Goal: Book appointment/travel/reservation

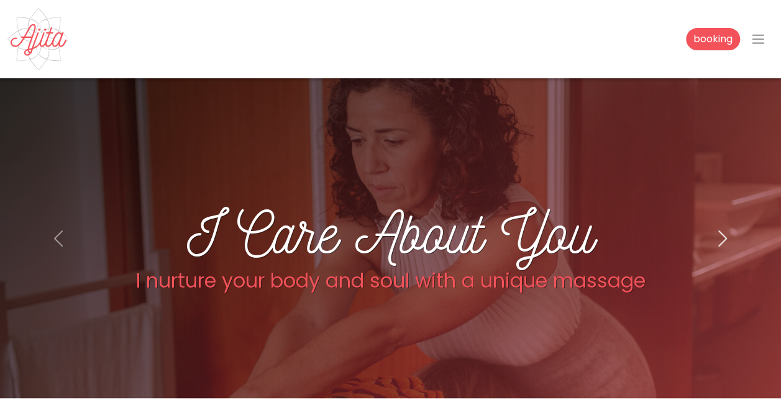
click at [729, 241] on span "button" at bounding box center [723, 239] width 20 height 20
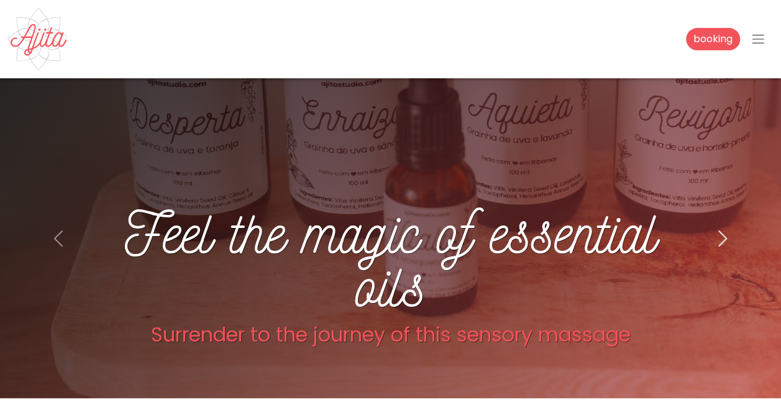
click at [729, 241] on span "button" at bounding box center [723, 239] width 20 height 20
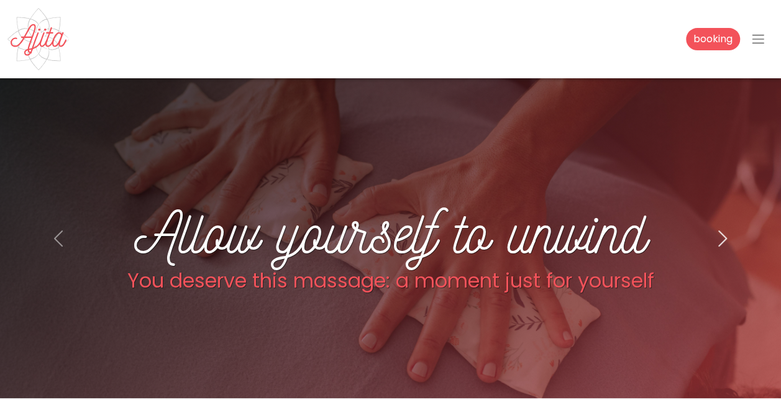
click at [719, 252] on button "Next" at bounding box center [722, 238] width 117 height 320
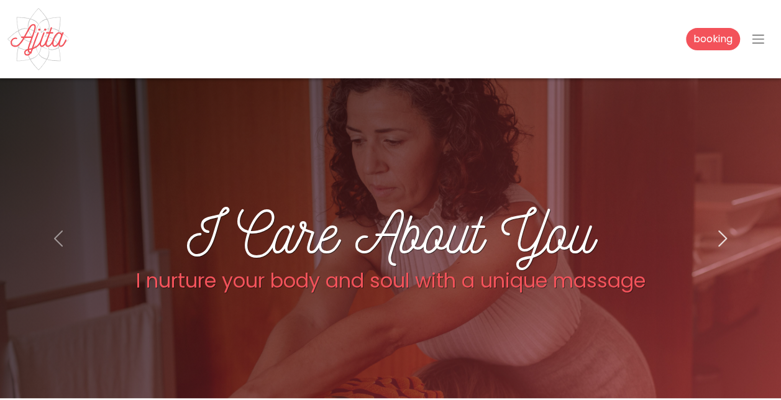
click at [727, 230] on span "button" at bounding box center [723, 239] width 20 height 20
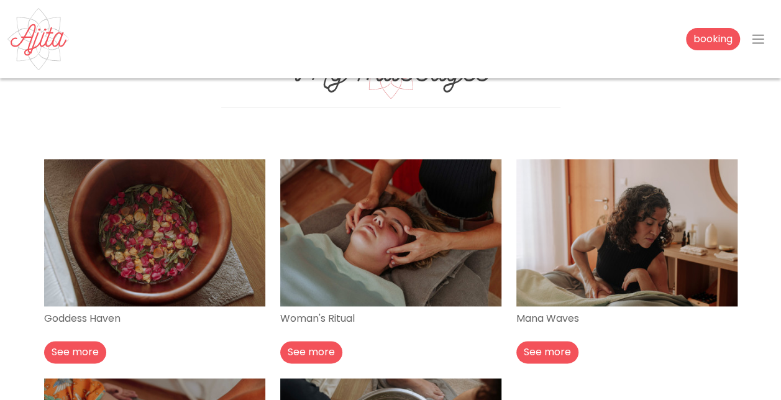
scroll to position [802, 0]
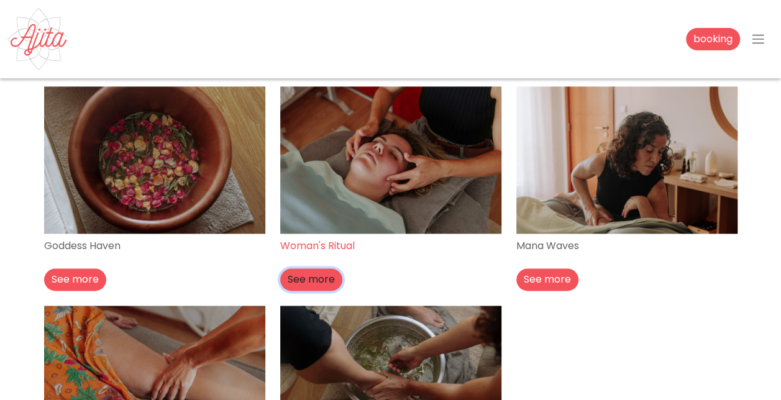
click at [323, 278] on button "See more" at bounding box center [311, 280] width 62 height 22
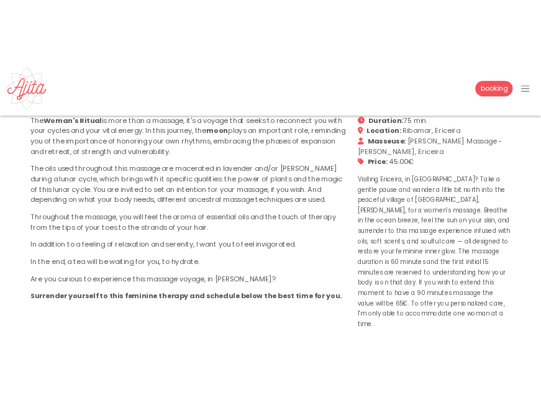
scroll to position [435, 0]
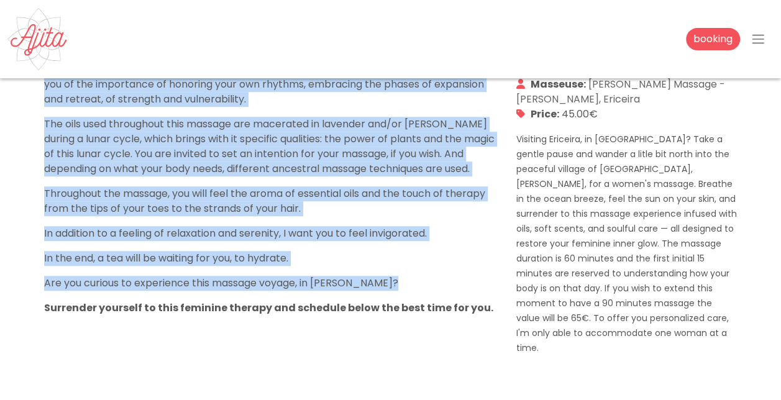
drag, startPoint x: 45, startPoint y: 184, endPoint x: 415, endPoint y: 285, distance: 383.3
click at [415, 285] on div "The Woman's Ritual is more than a massage, it's a voyage that seeks to reconnec…" at bounding box center [273, 201] width 472 height 308
copy div "The Woman's Ritual is more than a massage, it's a voyage that seeks to reconnec…"
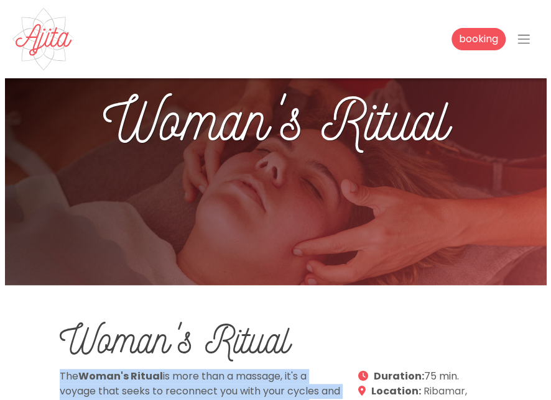
scroll to position [0, 0]
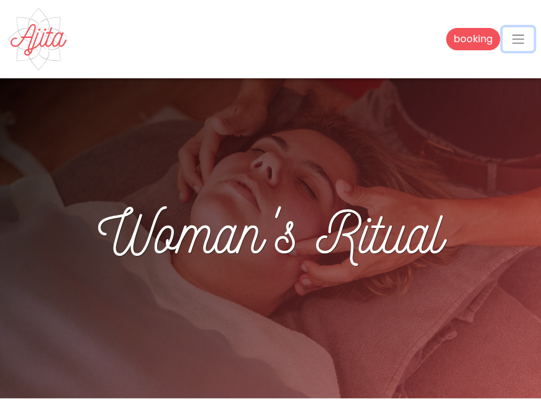
click at [523, 39] on span "button" at bounding box center [518, 39] width 15 height 15
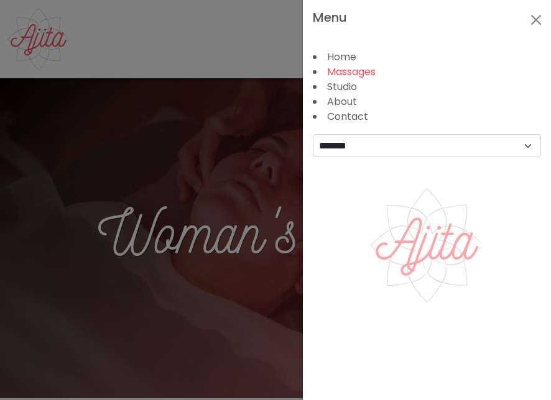
click at [366, 75] on link "Massages" at bounding box center [351, 72] width 48 height 14
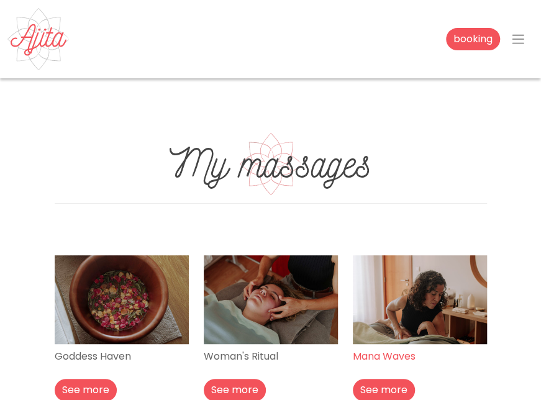
click at [420, 323] on img at bounding box center [420, 300] width 134 height 90
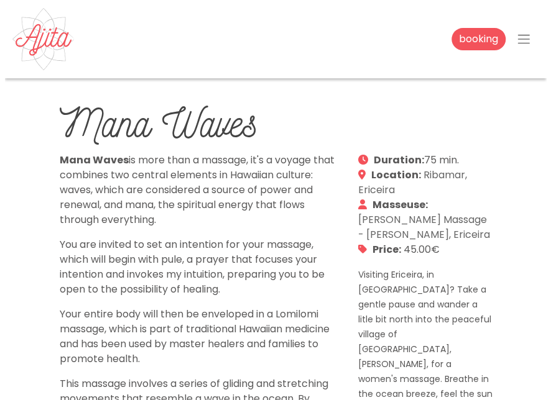
scroll to position [336, 0]
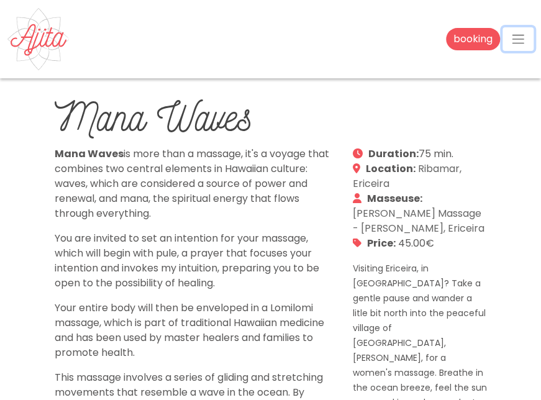
click at [512, 34] on span "button" at bounding box center [518, 39] width 15 height 15
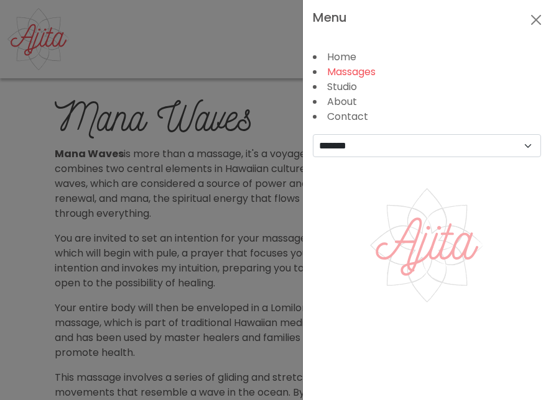
click at [361, 73] on link "Massages" at bounding box center [351, 72] width 48 height 14
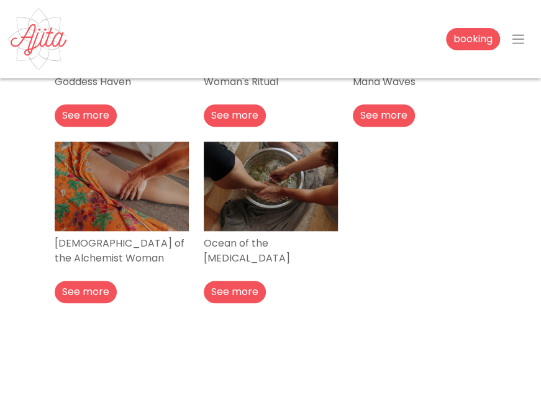
scroll to position [282, 0]
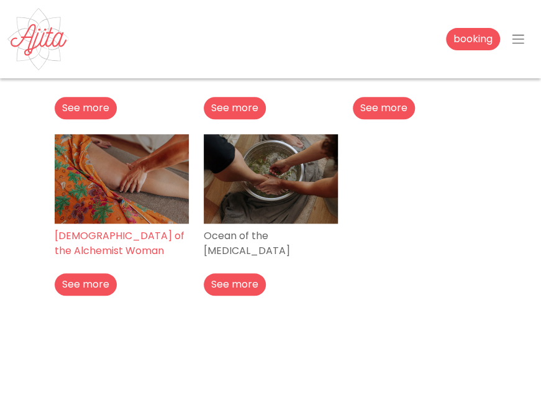
click at [131, 236] on p "[DEMOGRAPHIC_DATA] of the Alchemist Woman" at bounding box center [122, 244] width 134 height 40
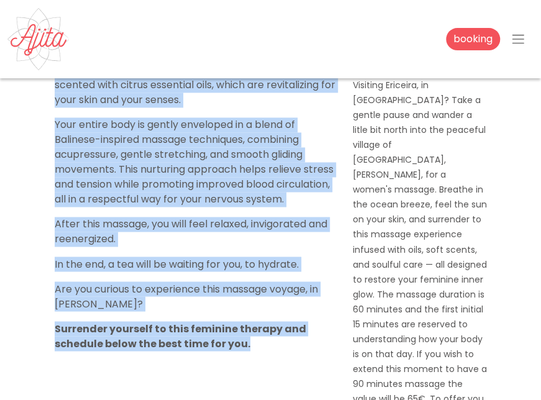
scroll to position [648, 0]
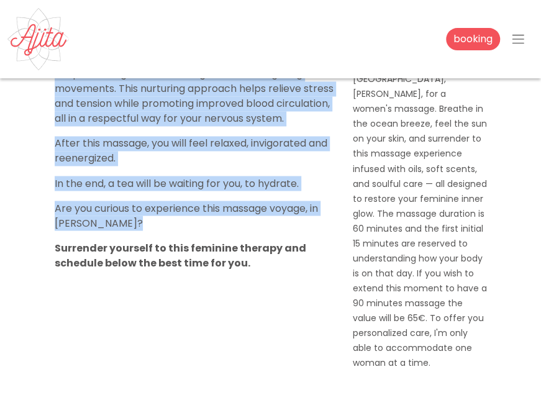
drag, startPoint x: 53, startPoint y: 231, endPoint x: 285, endPoint y: 208, distance: 232.4
click at [285, 208] on div "The Temple of the Alchemist it's more than a massage, it's a voyage into a sacr…" at bounding box center [196, 126] width 298 height 487
copy div "The Temple of the Alchemist it's more than a massage, it's a voyage into a sacr…"
click at [480, 47] on link "booking" at bounding box center [473, 39] width 54 height 22
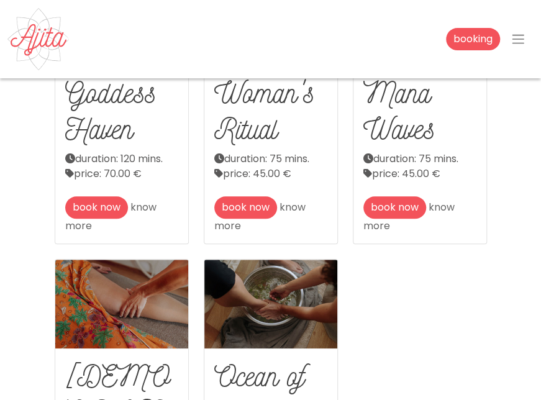
scroll to position [246, 0]
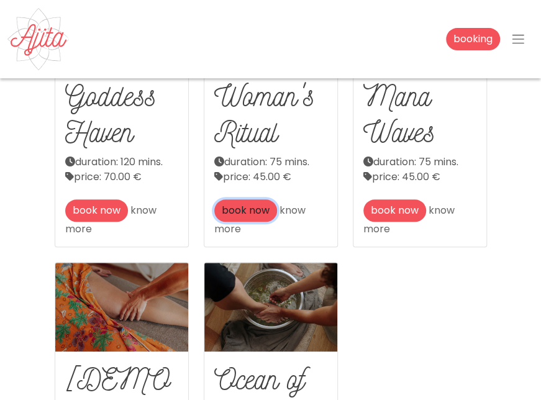
click at [250, 206] on link "book now" at bounding box center [245, 211] width 63 height 22
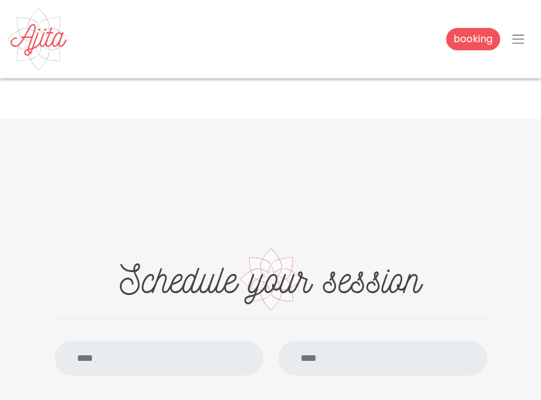
scroll to position [922, 0]
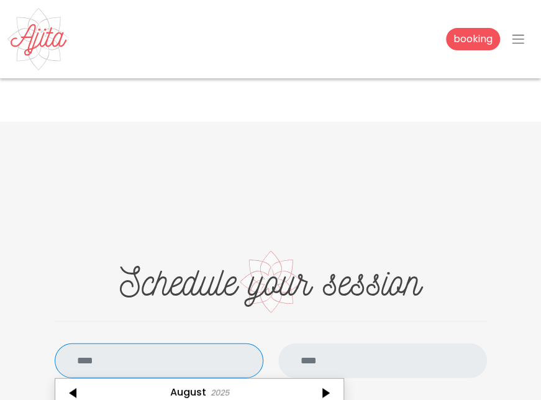
click at [165, 344] on input "text" at bounding box center [159, 361] width 209 height 35
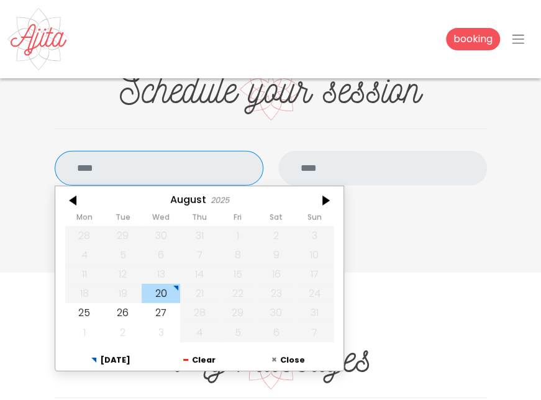
scroll to position [1124, 0]
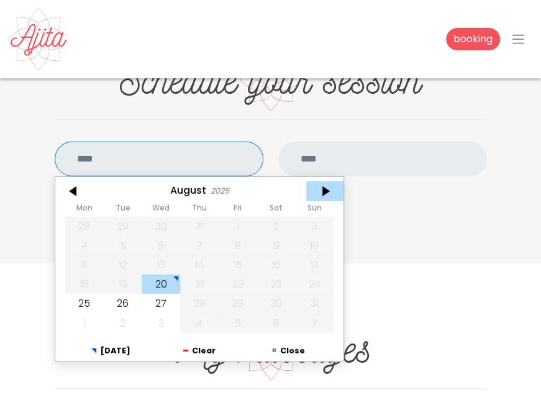
click at [323, 182] on div at bounding box center [324, 192] width 37 height 20
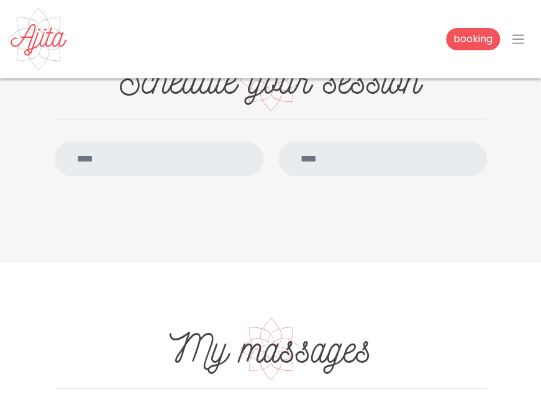
scroll to position [196, 0]
click at [157, 142] on input "text" at bounding box center [159, 159] width 209 height 35
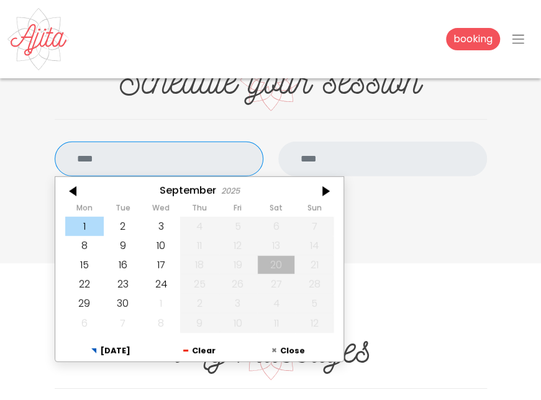
click at [90, 216] on div "1" at bounding box center [84, 225] width 39 height 19
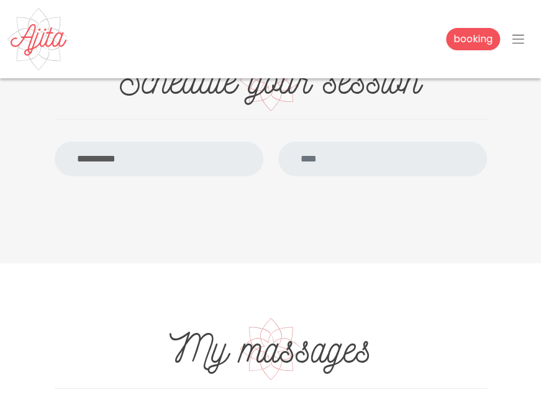
scroll to position [0, 0]
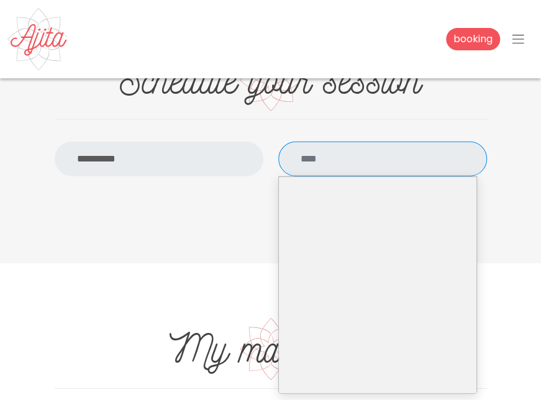
click at [319, 142] on input "text" at bounding box center [382, 159] width 209 height 35
click at [192, 142] on input "**********" at bounding box center [159, 159] width 209 height 35
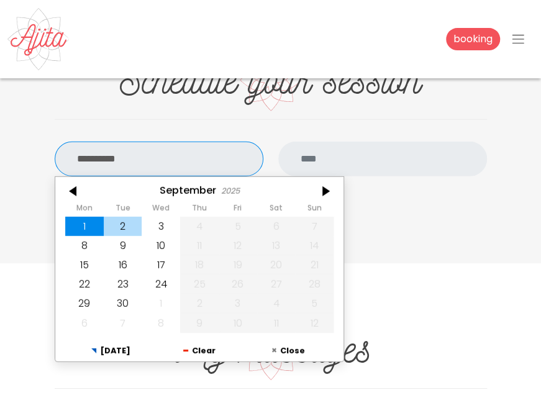
click at [120, 216] on div "2" at bounding box center [122, 225] width 39 height 19
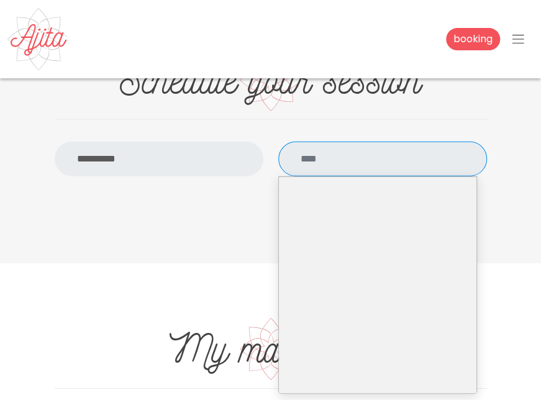
click at [379, 142] on input "text" at bounding box center [382, 159] width 209 height 35
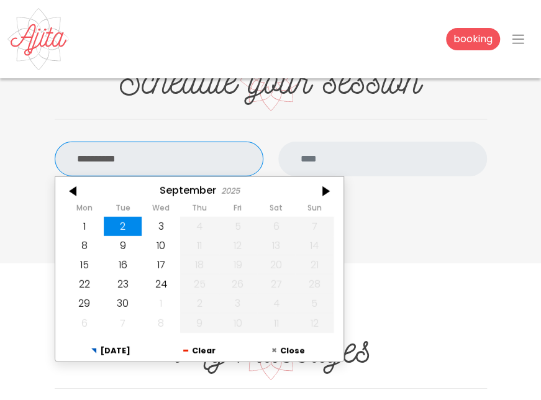
click at [223, 142] on input "**********" at bounding box center [159, 159] width 209 height 35
click at [162, 216] on div "3" at bounding box center [161, 225] width 39 height 19
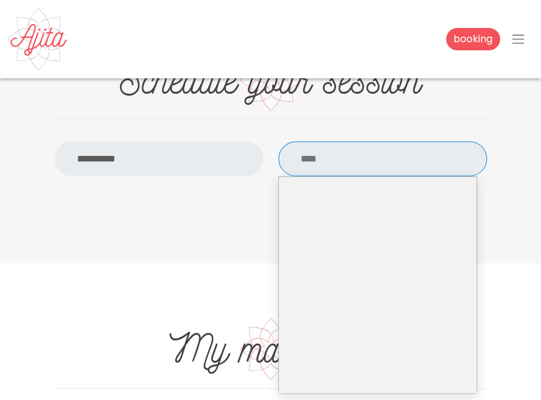
click at [357, 142] on input "text" at bounding box center [382, 159] width 209 height 35
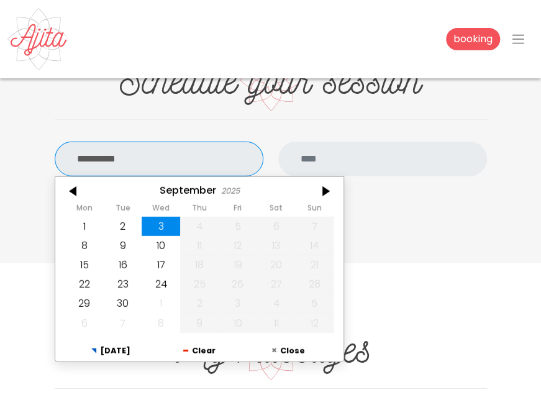
click at [234, 142] on input "**********" at bounding box center [159, 159] width 209 height 35
click at [80, 236] on div "8" at bounding box center [84, 245] width 39 height 19
click at [190, 142] on input "**********" at bounding box center [159, 159] width 209 height 35
click at [157, 216] on div "3" at bounding box center [161, 225] width 39 height 19
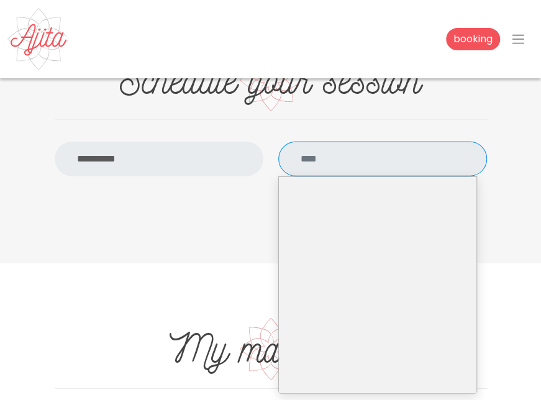
click at [357, 142] on input "text" at bounding box center [382, 159] width 209 height 35
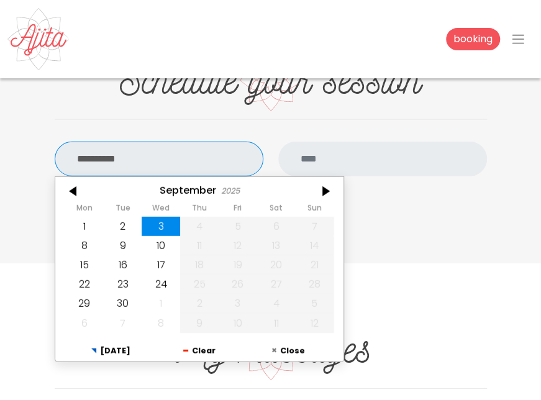
click at [149, 142] on input "**********" at bounding box center [159, 159] width 209 height 35
click at [78, 182] on div at bounding box center [73, 192] width 37 height 20
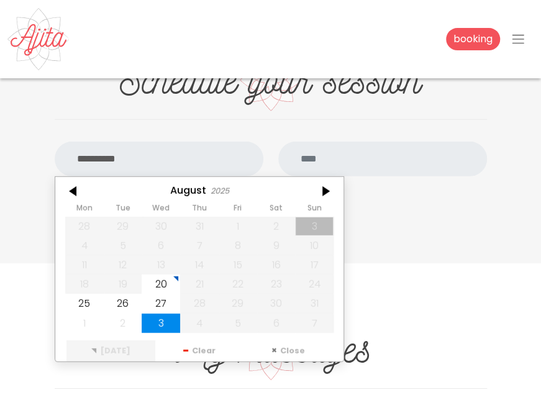
scroll to position [196, 0]
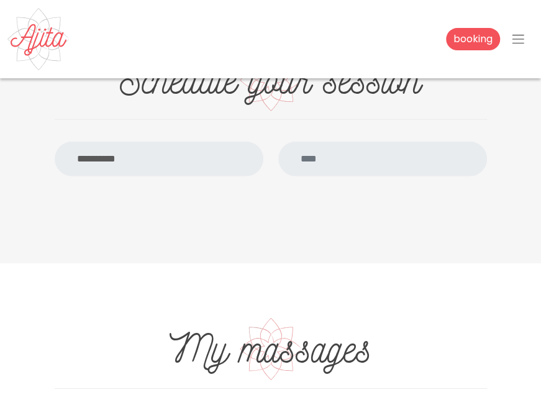
click at [172, 142] on input "**********" at bounding box center [159, 159] width 209 height 35
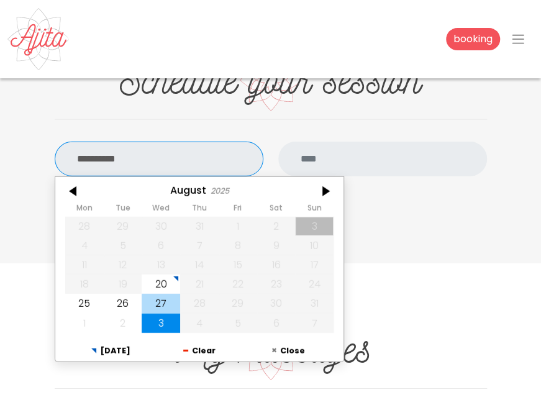
click at [162, 294] on div "27" at bounding box center [161, 303] width 39 height 19
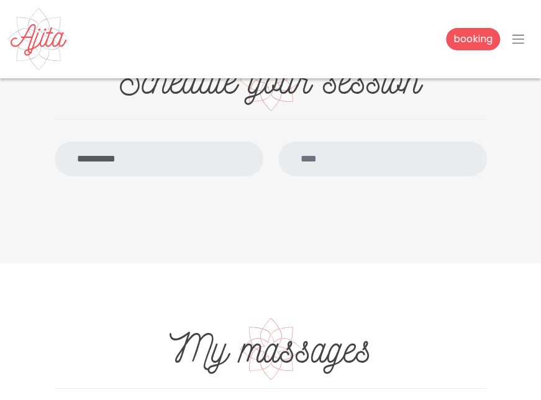
scroll to position [0, 0]
click at [326, 142] on input "text" at bounding box center [382, 159] width 209 height 35
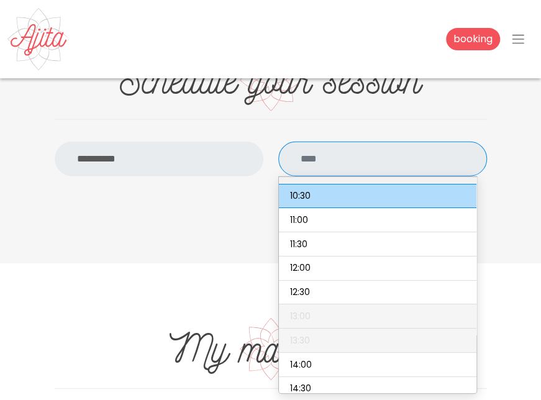
click at [177, 142] on input "**********" at bounding box center [159, 159] width 209 height 35
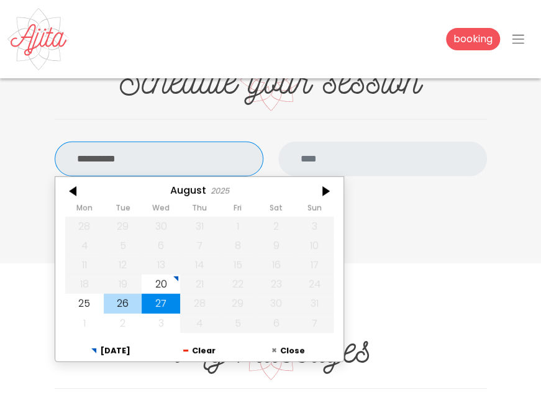
click at [128, 294] on div "26" at bounding box center [122, 303] width 39 height 19
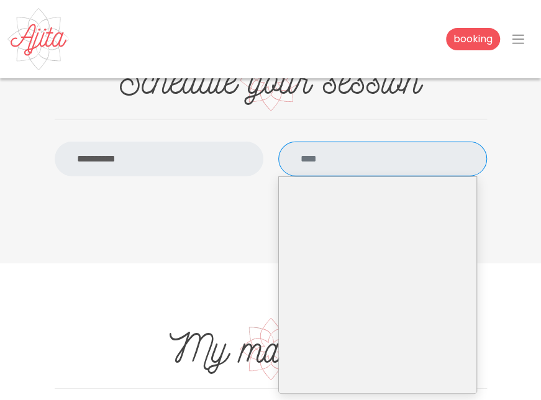
click at [344, 142] on input "text" at bounding box center [382, 159] width 209 height 35
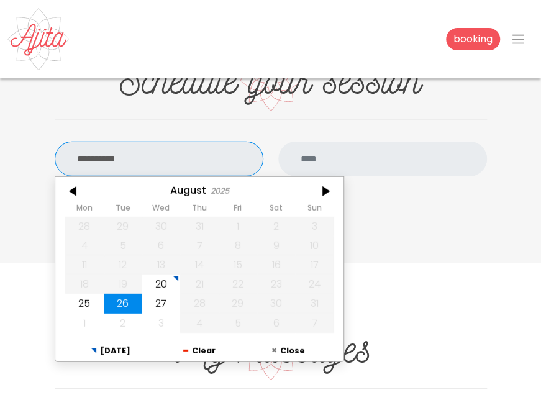
click at [221, 142] on input "**********" at bounding box center [159, 159] width 209 height 35
click at [324, 182] on div at bounding box center [324, 192] width 37 height 20
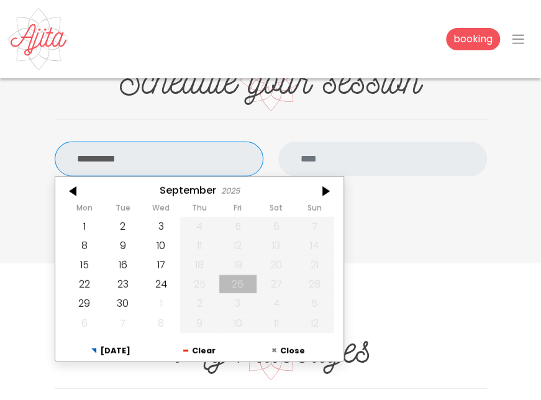
click at [226, 142] on input "**********" at bounding box center [159, 159] width 209 height 35
click at [87, 294] on div "29" at bounding box center [84, 303] width 39 height 19
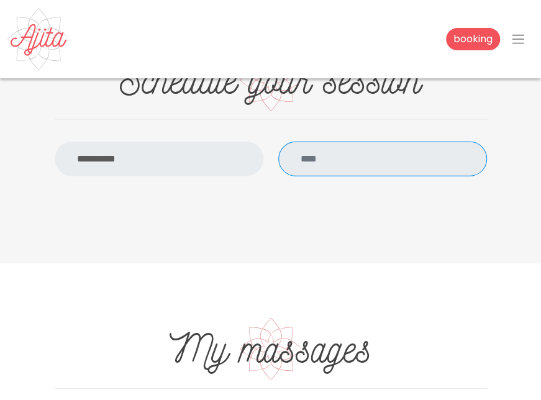
click at [374, 142] on input "text" at bounding box center [382, 159] width 209 height 35
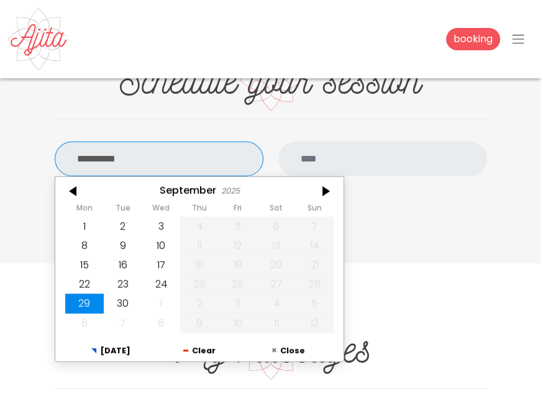
click at [214, 142] on input "**********" at bounding box center [159, 159] width 209 height 35
click at [94, 275] on div "22" at bounding box center [84, 284] width 39 height 19
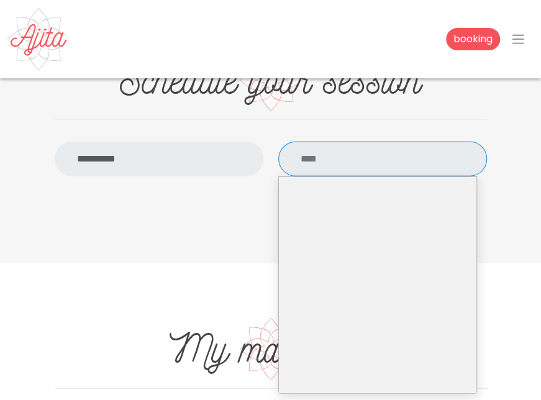
click at [364, 142] on input "text" at bounding box center [382, 159] width 209 height 35
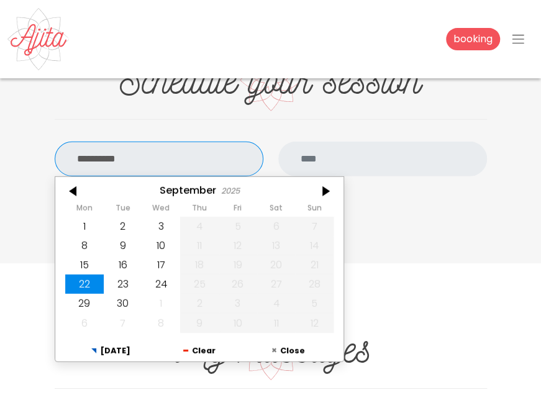
click at [208, 142] on input "**********" at bounding box center [159, 159] width 209 height 35
click at [92, 255] on div "15" at bounding box center [84, 264] width 39 height 19
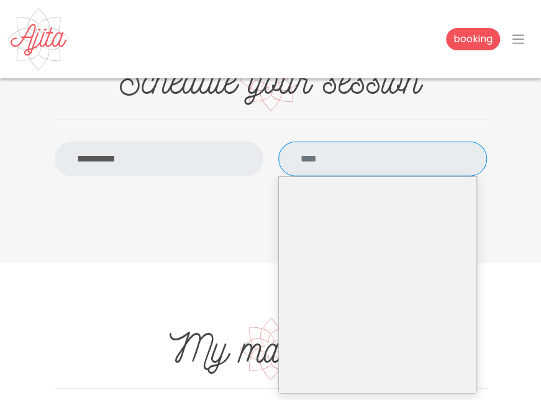
click at [351, 144] on input "text" at bounding box center [382, 159] width 209 height 35
click at [145, 142] on input "**********" at bounding box center [159, 159] width 209 height 35
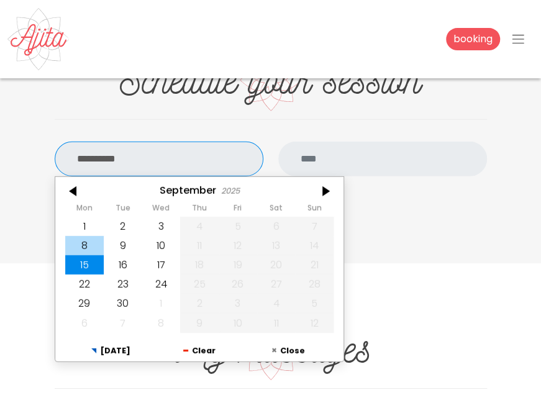
click at [85, 236] on div "8" at bounding box center [84, 245] width 39 height 19
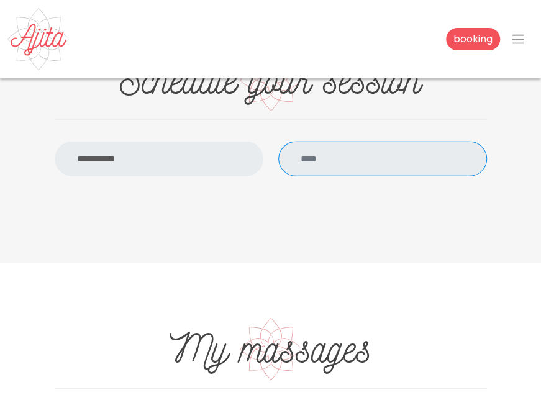
click at [387, 142] on input "text" at bounding box center [382, 159] width 209 height 35
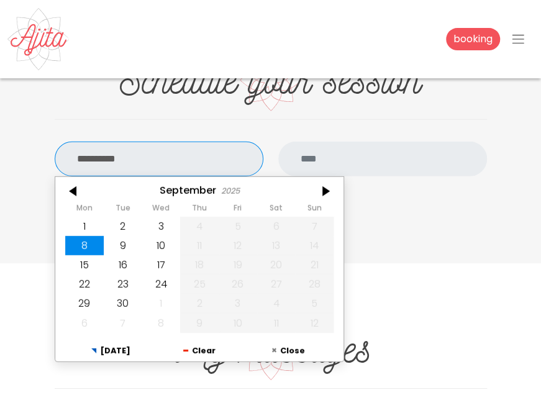
click at [151, 142] on input "**********" at bounding box center [159, 159] width 209 height 35
click at [77, 216] on div "1" at bounding box center [84, 225] width 39 height 19
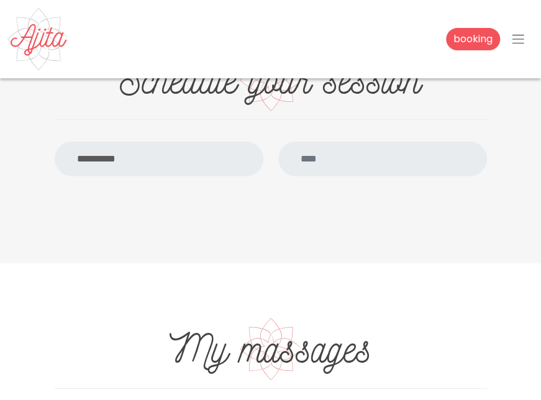
click at [329, 142] on input "text" at bounding box center [382, 159] width 209 height 35
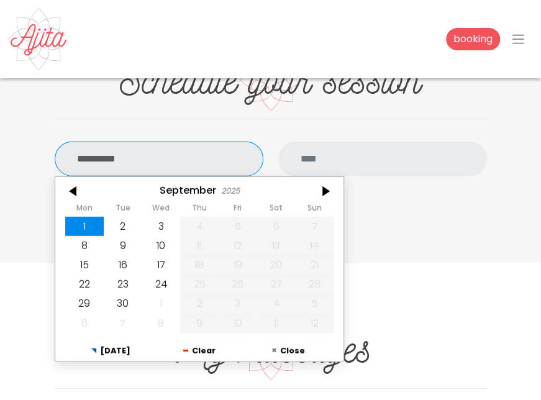
click at [239, 142] on input "**********" at bounding box center [159, 159] width 209 height 35
click at [131, 216] on div "2" at bounding box center [122, 225] width 39 height 19
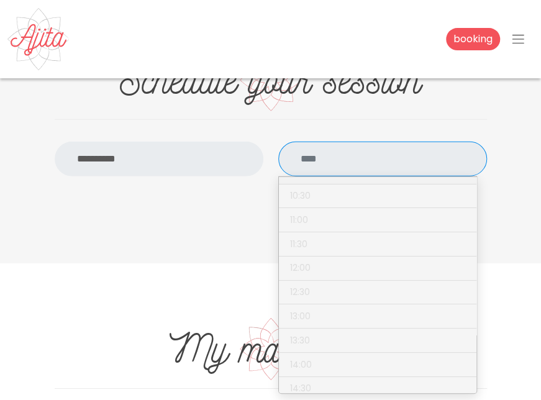
click at [404, 142] on input "text" at bounding box center [382, 159] width 209 height 35
click at [179, 149] on div "**********" at bounding box center [270, 92] width 541 height 344
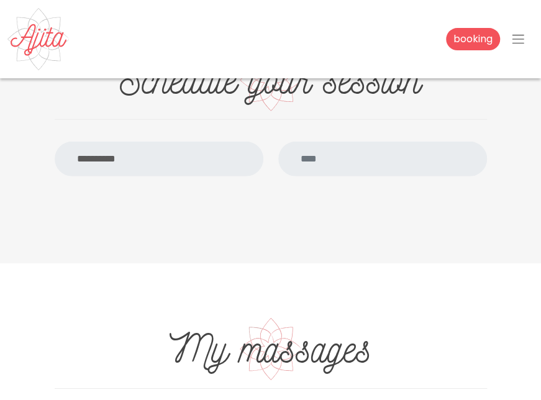
click at [177, 142] on input "**********" at bounding box center [159, 159] width 209 height 35
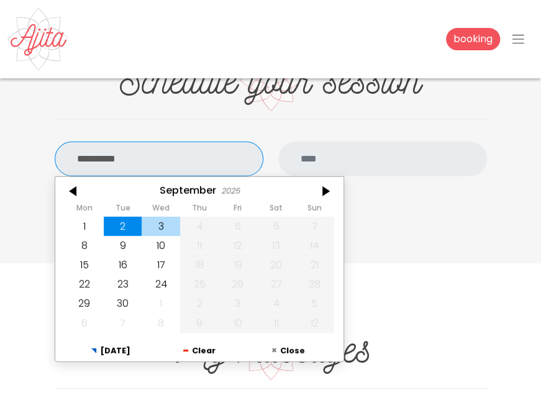
click at [163, 216] on div "3" at bounding box center [161, 225] width 39 height 19
type input "**********"
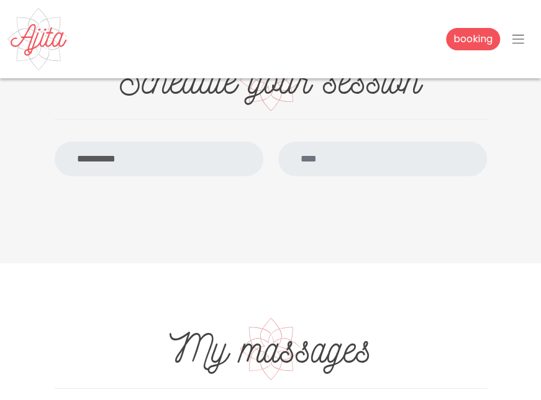
click at [326, 142] on input "text" at bounding box center [382, 159] width 209 height 35
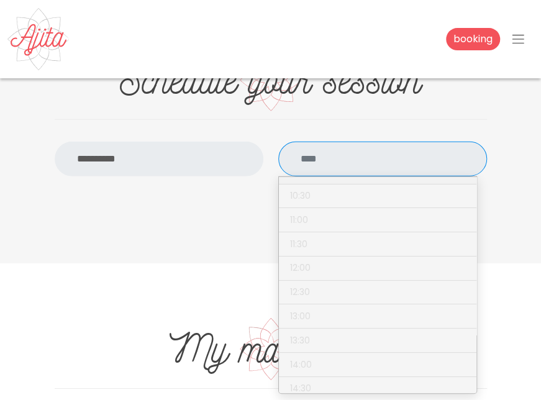
drag, startPoint x: 449, startPoint y: 103, endPoint x: 343, endPoint y: -47, distance: 183.7
click at [343, 0] on html "booking Menu Home Massages Studio About Contact ******* ********* Woman's Ritual" at bounding box center [270, 283] width 541 height 2814
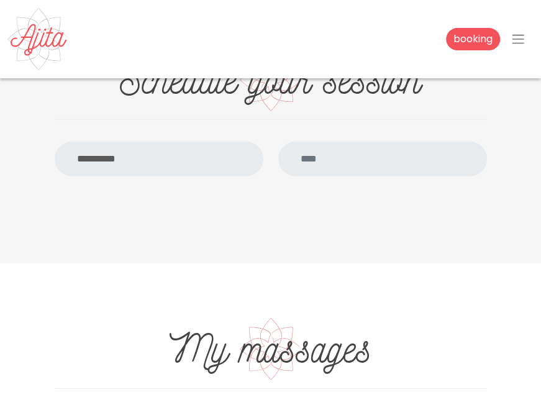
click at [319, 218] on div "**********" at bounding box center [270, 92] width 541 height 344
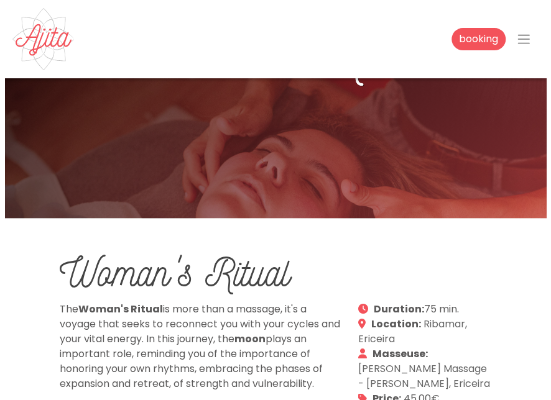
scroll to position [70, 0]
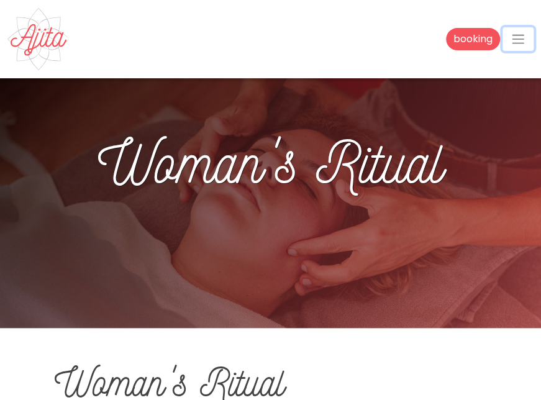
click at [518, 37] on span "button" at bounding box center [518, 39] width 15 height 15
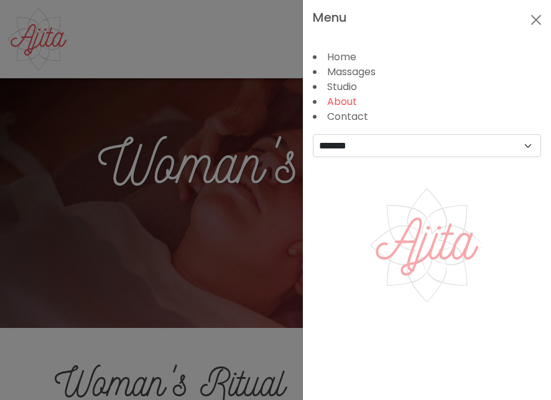
click at [353, 101] on link "About" at bounding box center [342, 101] width 30 height 14
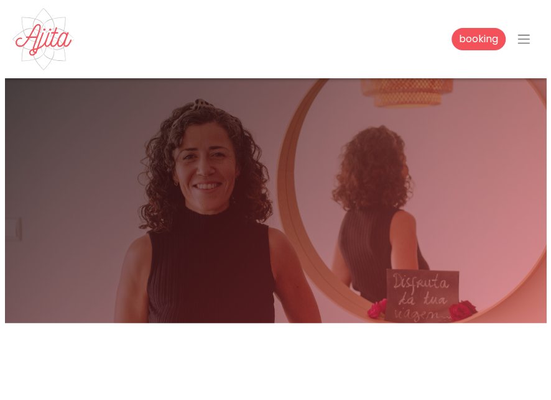
scroll to position [30, 0]
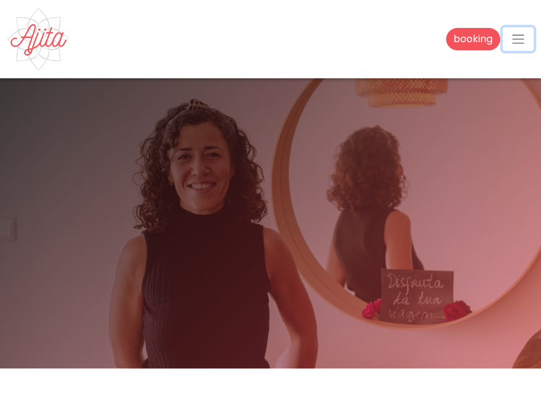
click at [516, 40] on span "button" at bounding box center [518, 39] width 15 height 15
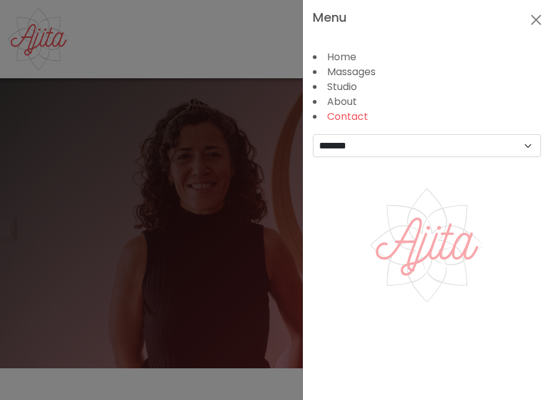
click at [359, 116] on link "Contact" at bounding box center [347, 116] width 41 height 14
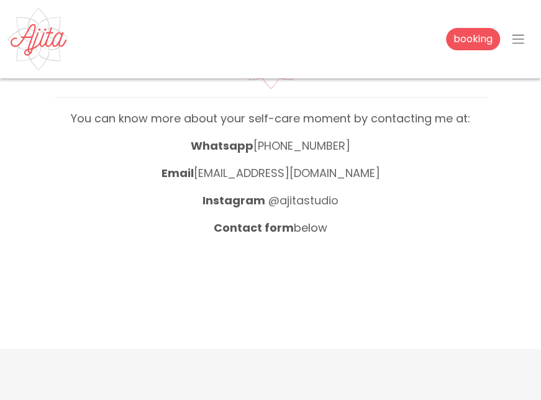
scroll to position [40, 0]
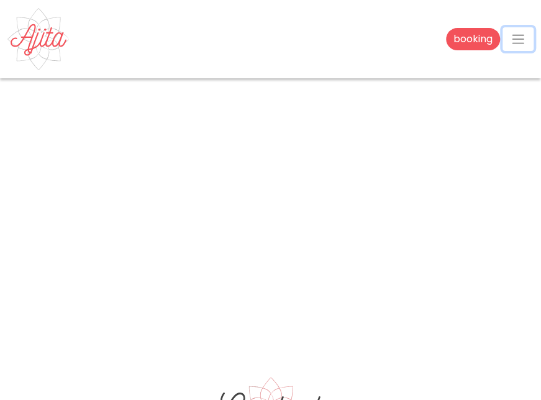
click at [515, 40] on span "button" at bounding box center [518, 39] width 15 height 15
click at [471, 40] on link "booking" at bounding box center [473, 39] width 54 height 22
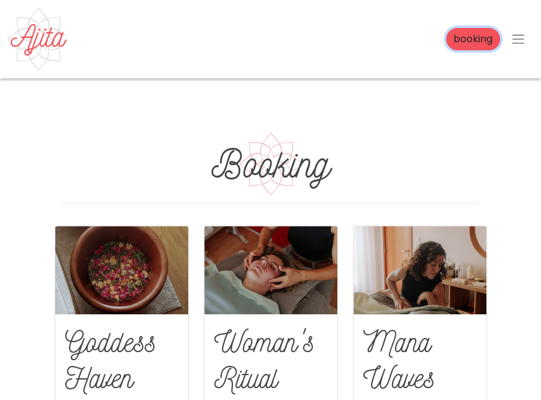
click at [469, 42] on link "booking" at bounding box center [473, 39] width 54 height 22
click at [518, 37] on span "button" at bounding box center [518, 39] width 15 height 15
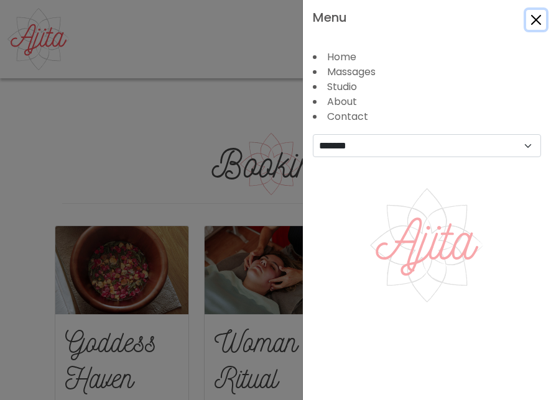
click at [537, 24] on button "Close" at bounding box center [536, 20] width 20 height 20
